Goal: Find contact information: Find contact information

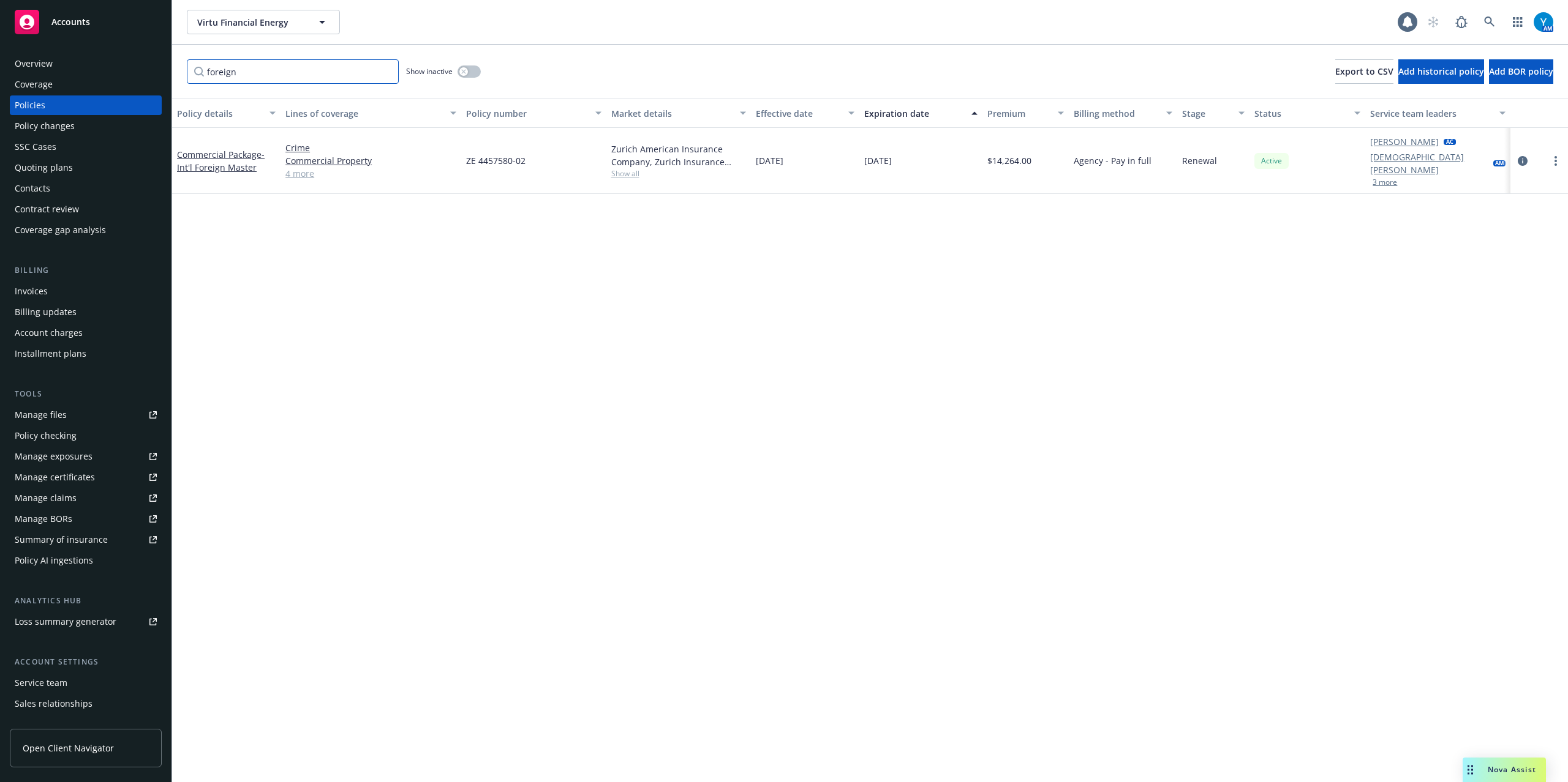
drag, startPoint x: 322, startPoint y: 74, endPoint x: 150, endPoint y: 76, distance: 172.0
click at [150, 76] on div "Accounts Overview Coverage Policies Policy changes SSC Cases Quoting plans Cont…" at bounding box center [784, 391] width 1568 height 782
type input "SPR"
click at [1394, 177] on div "[PERSON_NAME] AC [PERSON_NAME] AM 5 more" at bounding box center [1437, 155] width 144 height 54
click at [1392, 176] on div "[PERSON_NAME] AC [PERSON_NAME] AM 5 more" at bounding box center [1437, 155] width 144 height 54
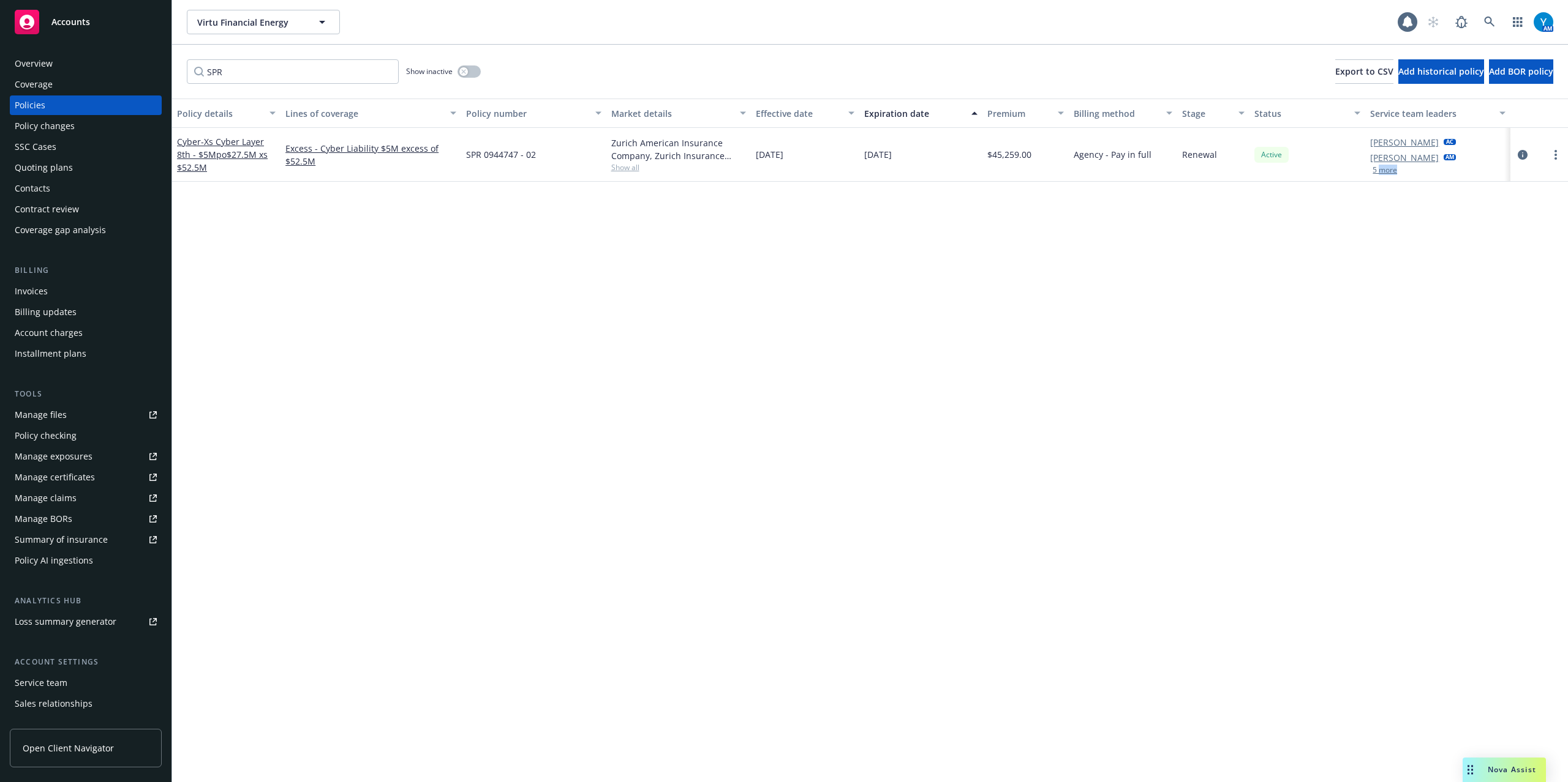
click at [1392, 171] on button "5 more" at bounding box center [1384, 170] width 24 height 8
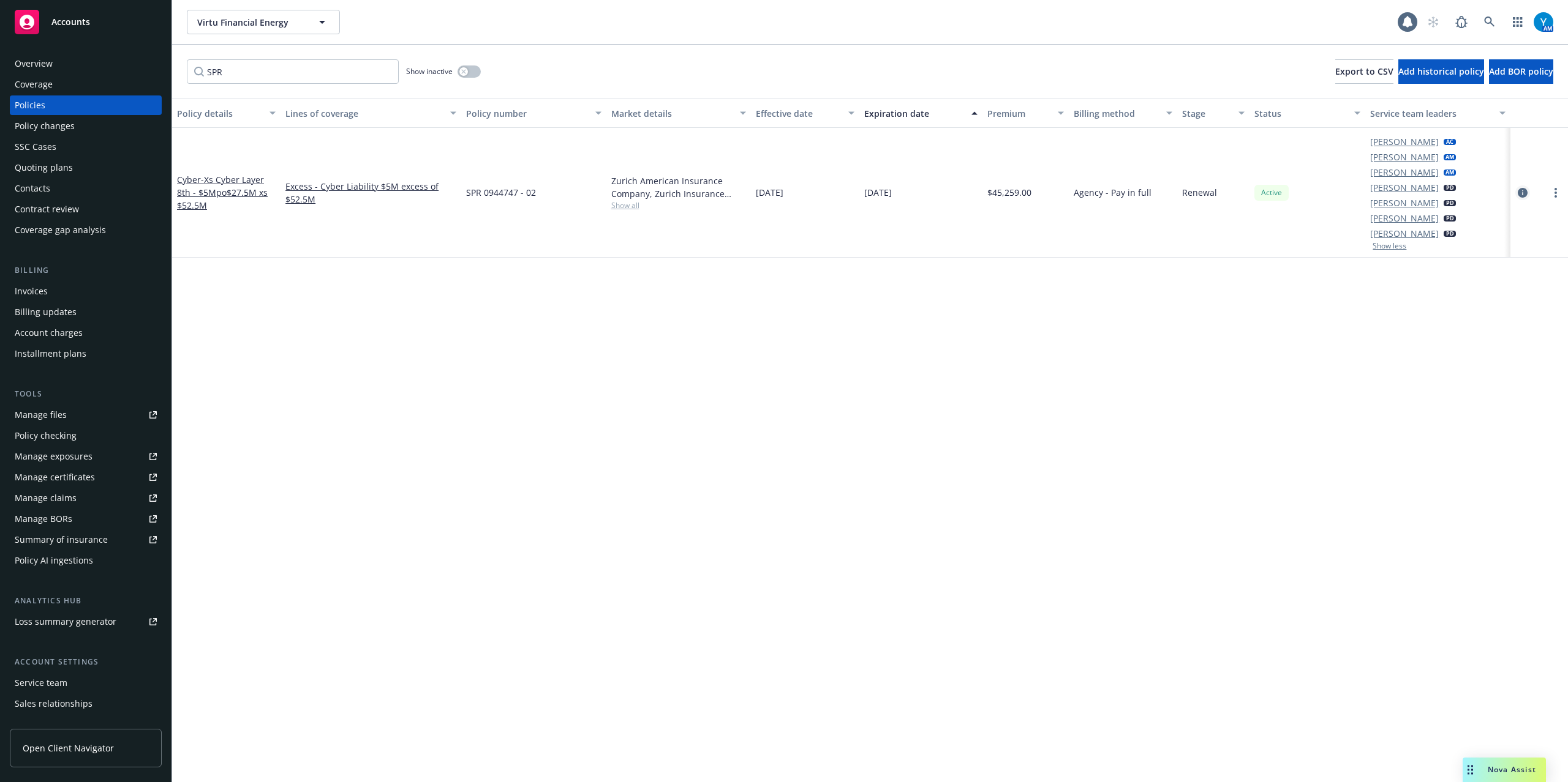
click at [1522, 191] on icon "circleInformation" at bounding box center [1522, 193] width 10 height 10
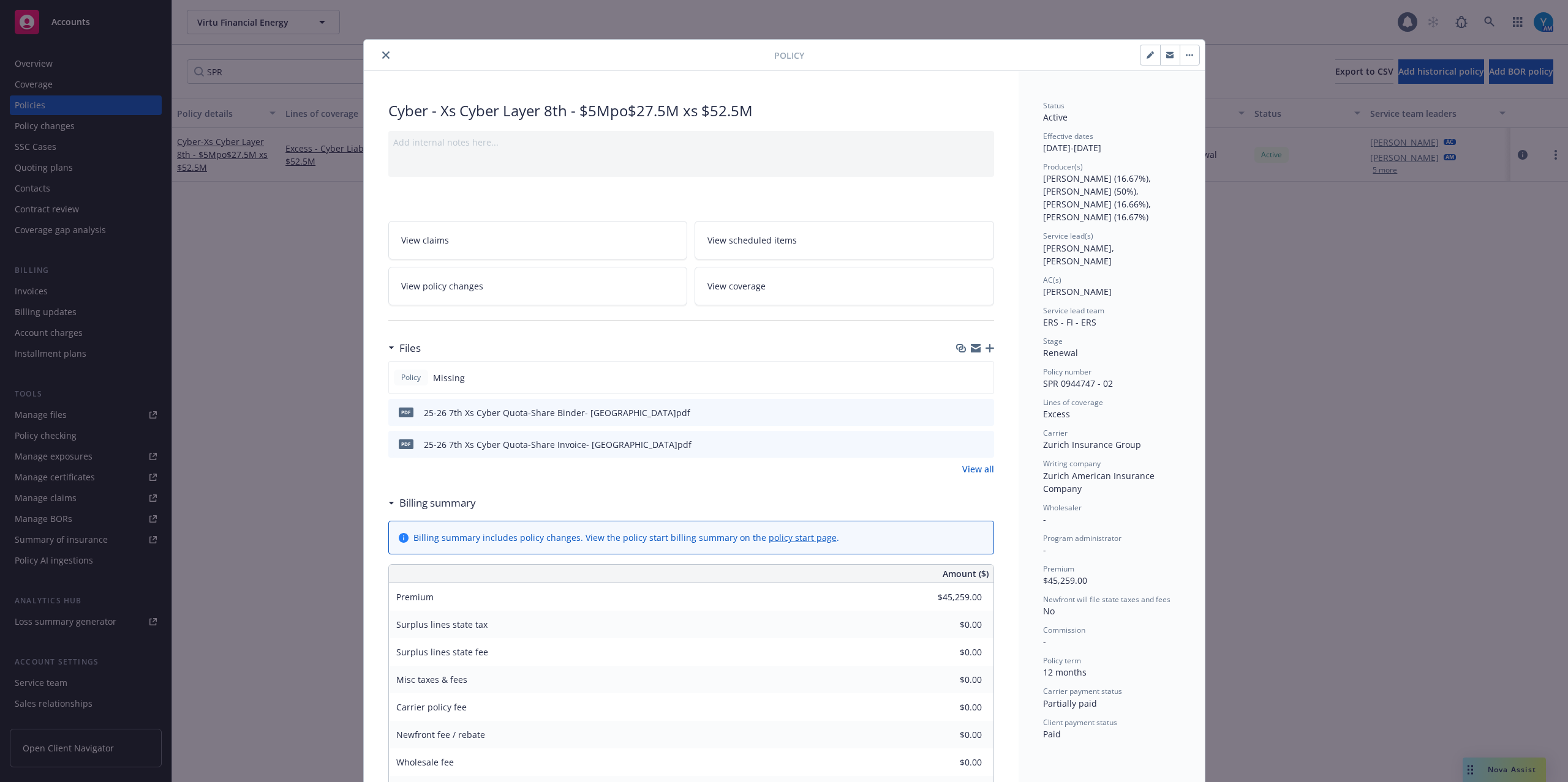
click at [378, 55] on button "close" at bounding box center [385, 55] width 14 height 14
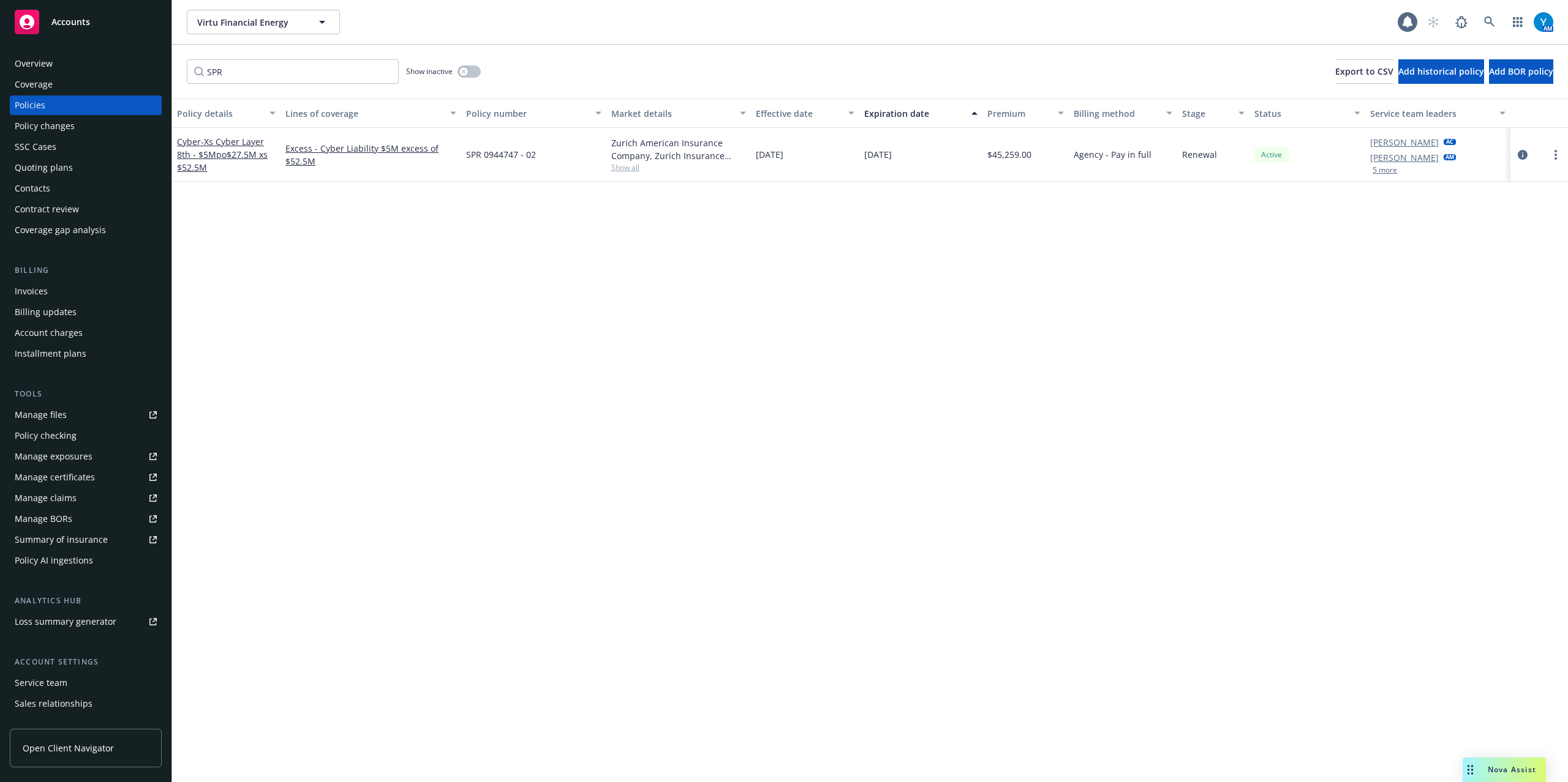
click at [84, 62] on div "Overview" at bounding box center [85, 63] width 142 height 19
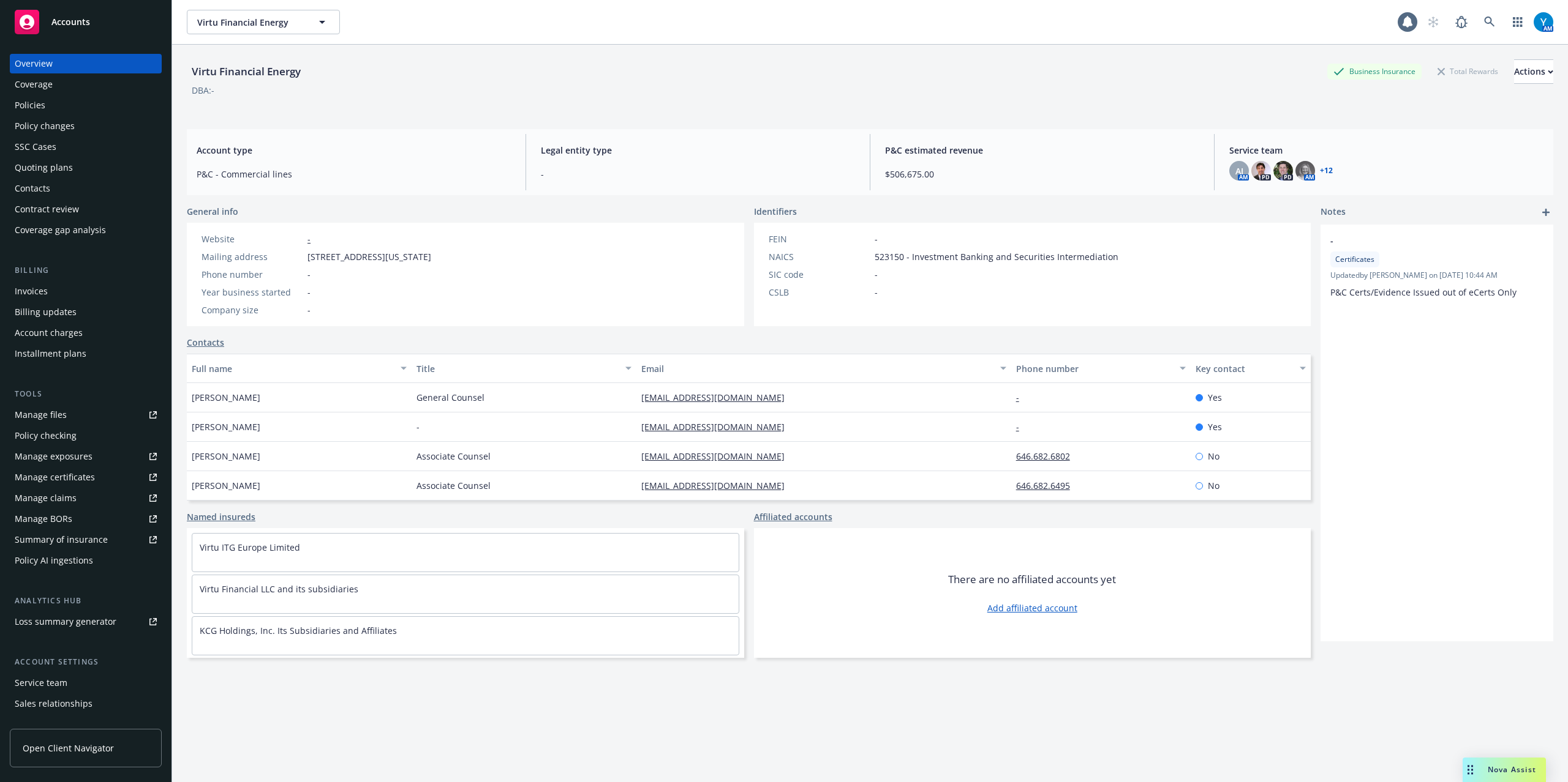
click at [1320, 174] on link "+ 12" at bounding box center [1326, 170] width 13 height 8
